Goal: Information Seeking & Learning: Find specific fact

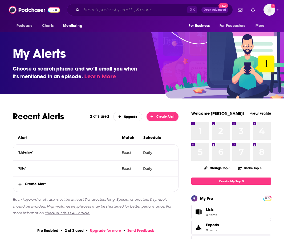
click at [91, 10] on input "Search podcasts, credits, & more..." at bounding box center [135, 10] width 106 height 9
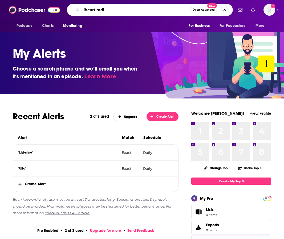
type input "iheart radio"
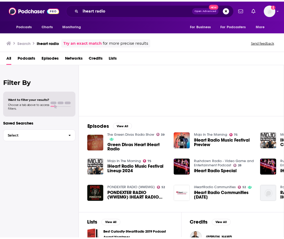
scroll to position [135, 0]
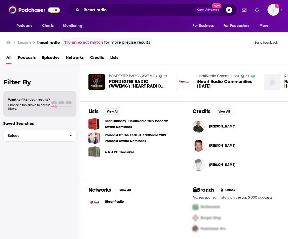
click at [114, 202] on span "iHeartRadio" at bounding box center [114, 202] width 19 height 4
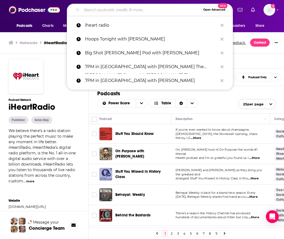
click at [108, 9] on input "Search podcasts, credits, & more..." at bounding box center [141, 10] width 119 height 9
paste input "Voice Of [US_STATE] Morning Show Voice Of [US_STATE] Morning Show"
type input "Voice Of [US_STATE] Morning Show Voice Of [US_STATE] Morning Show"
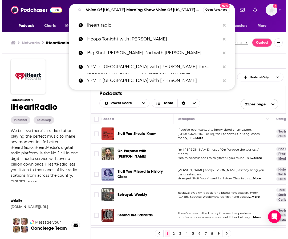
scroll to position [0, 9]
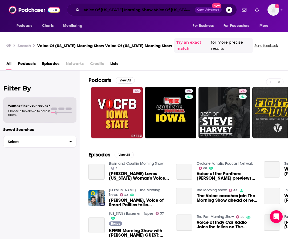
click at [180, 11] on input "Voice Of [US_STATE] Morning Show Voice Of [US_STATE] Morning Show" at bounding box center [138, 10] width 113 height 9
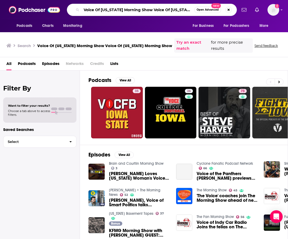
scroll to position [0, 5]
drag, startPoint x: 96, startPoint y: 10, endPoint x: 196, endPoint y: 11, distance: 100.2
click at [196, 11] on div "Voice Of [US_STATE] Morning Show Voice Of [US_STATE] Morning Show Open Advanced…" at bounding box center [152, 10] width 170 height 12
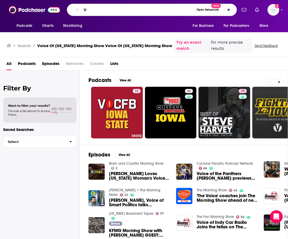
scroll to position [0, 0]
paste input "Voice Of [US_STATE] Morning Show Voice Of [US_STATE] Morning Show"
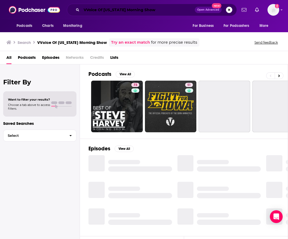
click at [87, 9] on input "VVoice Of [US_STATE] Morning Show" at bounding box center [138, 10] width 113 height 9
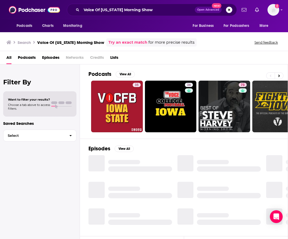
click at [19, 57] on span "Podcasts" at bounding box center [27, 58] width 18 height 11
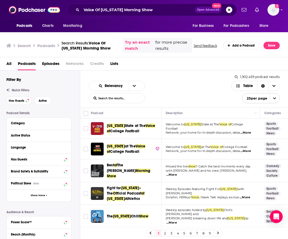
click at [8, 67] on span "All" at bounding box center [8, 64] width 5 height 11
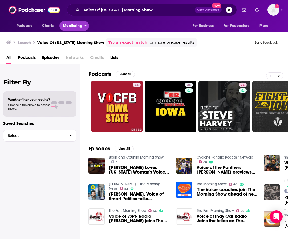
click at [81, 24] on span "Monitoring" at bounding box center [72, 25] width 19 height 7
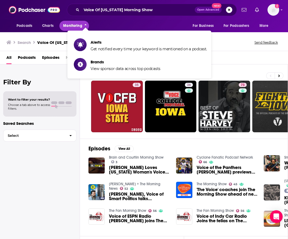
click at [73, 26] on span "Monitoring" at bounding box center [72, 25] width 19 height 7
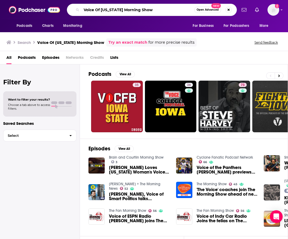
drag, startPoint x: 151, startPoint y: 10, endPoint x: 93, endPoint y: 7, distance: 57.9
click at [93, 7] on input "Voice Of [US_STATE] Morning Show" at bounding box center [138, 10] width 113 height 9
type input "V"
type input "wmt news radio"
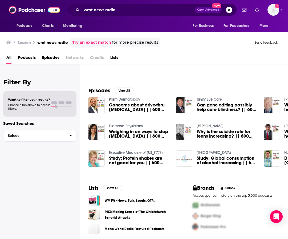
scroll to position [59, 0]
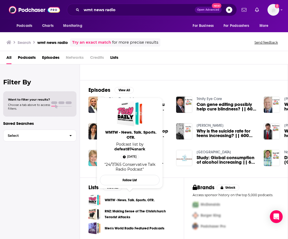
click at [122, 201] on link "WMTW - News. Talk. Sports. OTR." at bounding box center [130, 201] width 50 height 6
